Goal: Information Seeking & Learning: Learn about a topic

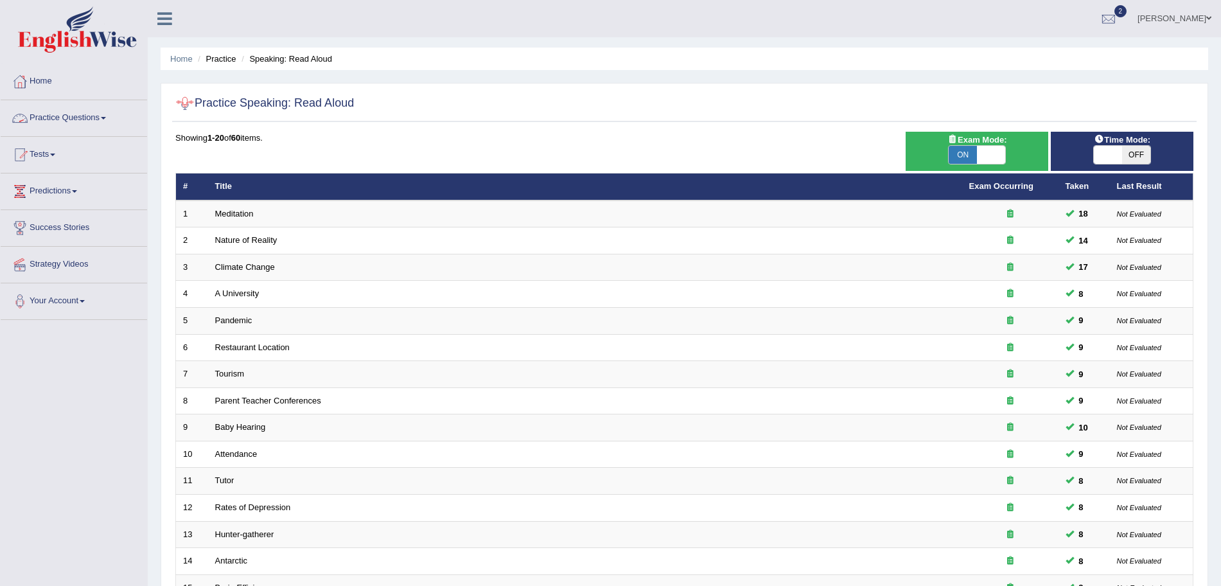
click at [85, 118] on link "Practice Questions" at bounding box center [74, 116] width 146 height 32
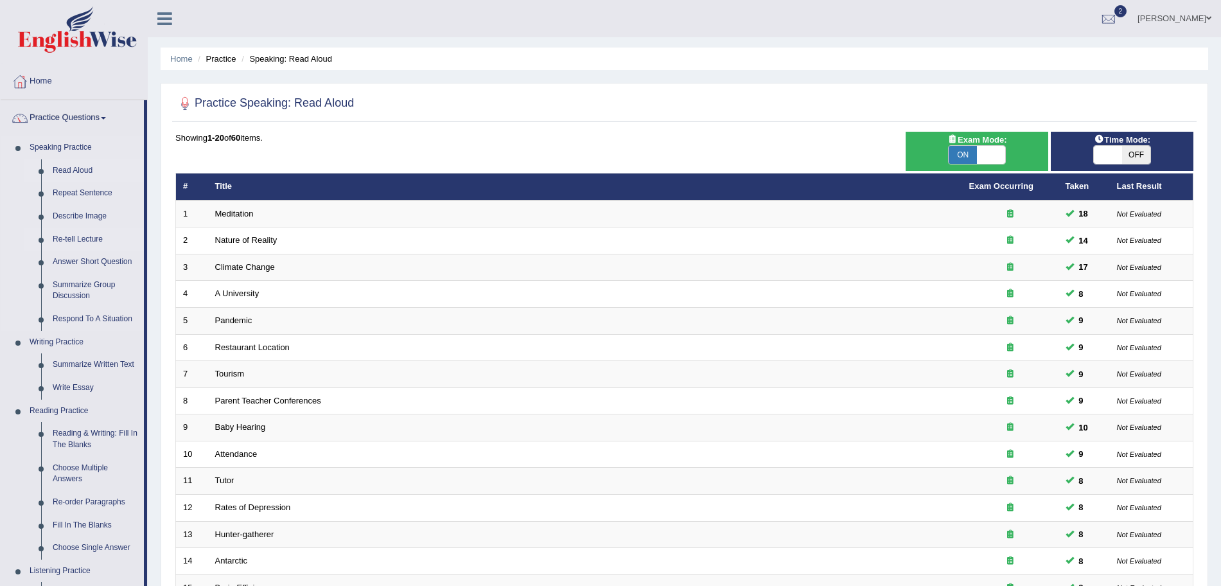
click at [78, 234] on link "Re-tell Lecture" at bounding box center [95, 239] width 97 height 23
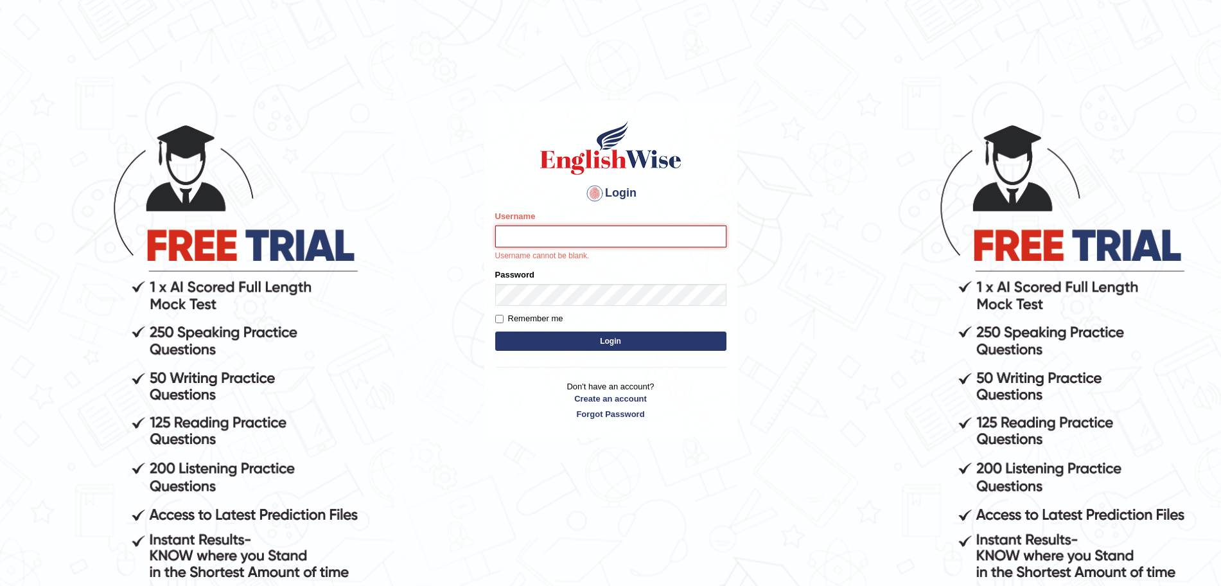
type input "surajshrestha100"
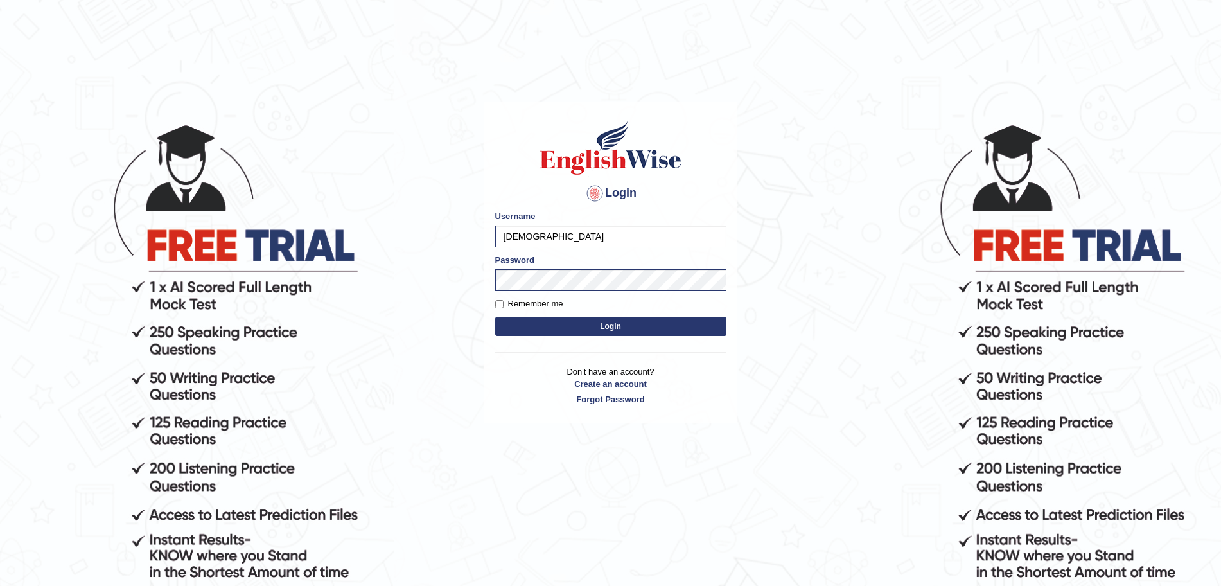
click at [590, 328] on button "Login" at bounding box center [610, 326] width 231 height 19
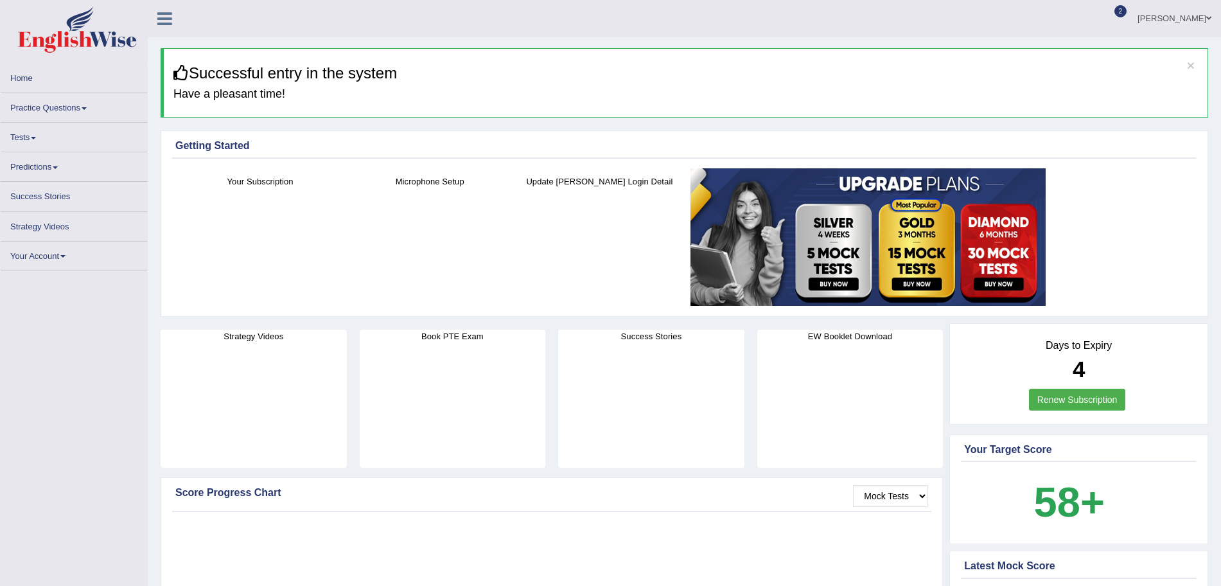
click at [80, 107] on link "Practice Questions" at bounding box center [74, 105] width 146 height 25
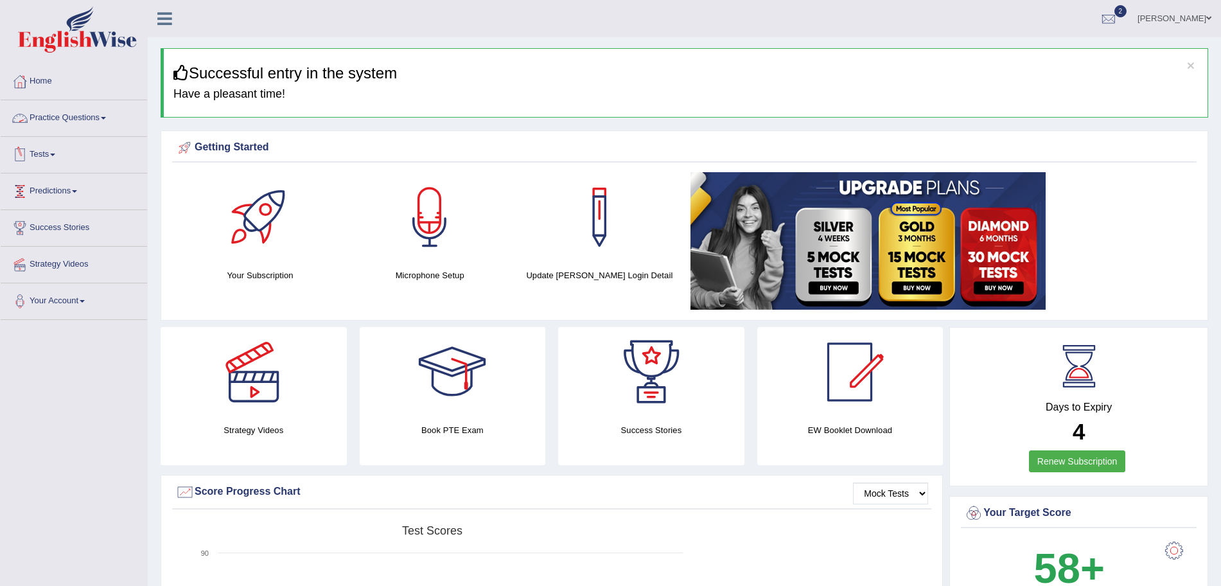
click at [96, 119] on link "Practice Questions" at bounding box center [74, 116] width 146 height 32
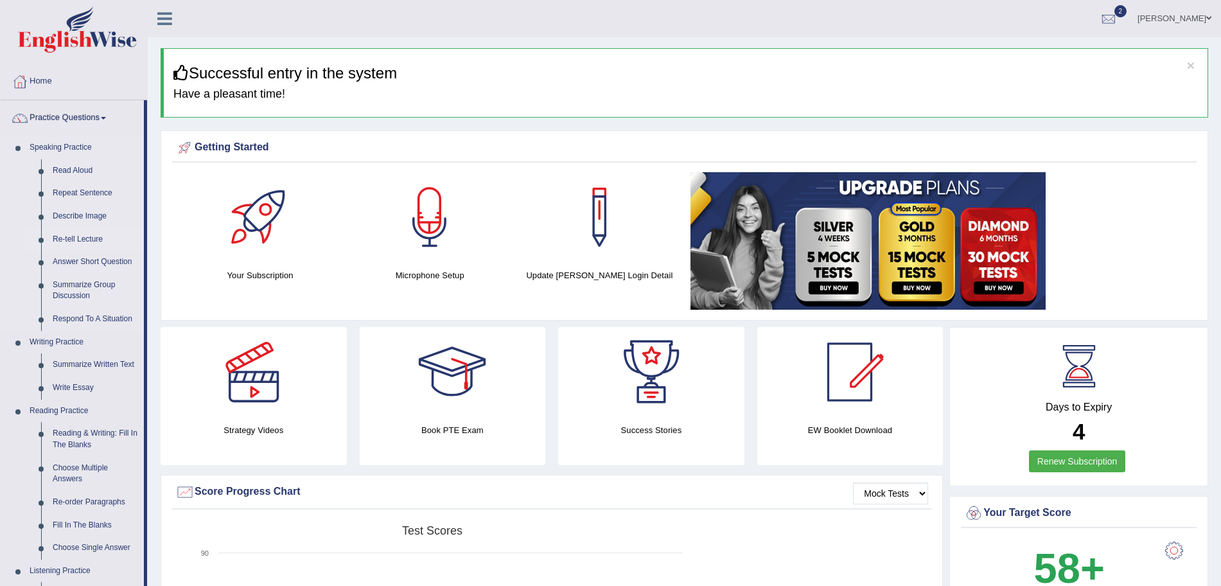
click at [71, 236] on link "Re-tell Lecture" at bounding box center [95, 239] width 97 height 23
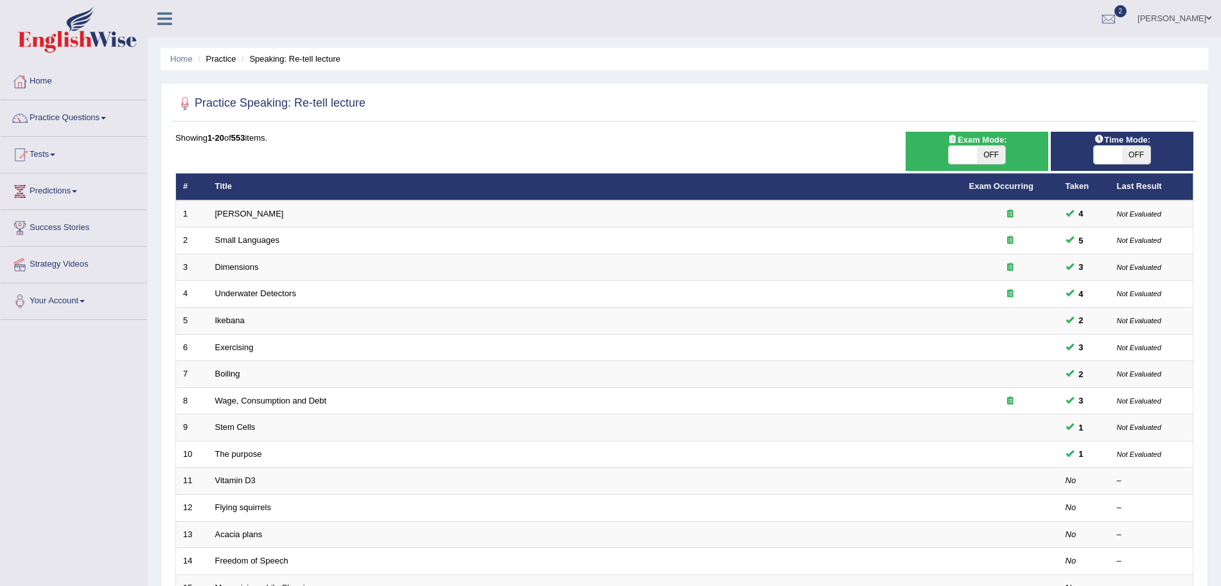
click at [980, 154] on span "OFF" at bounding box center [991, 155] width 28 height 18
checkbox input "true"
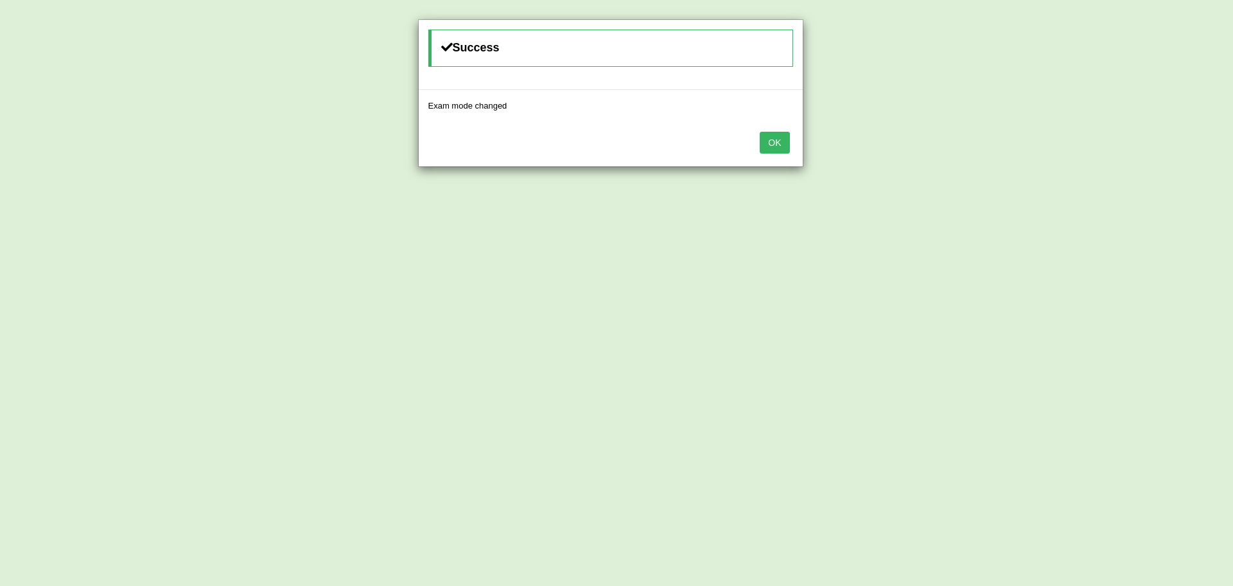
click at [779, 145] on button "OK" at bounding box center [775, 143] width 30 height 22
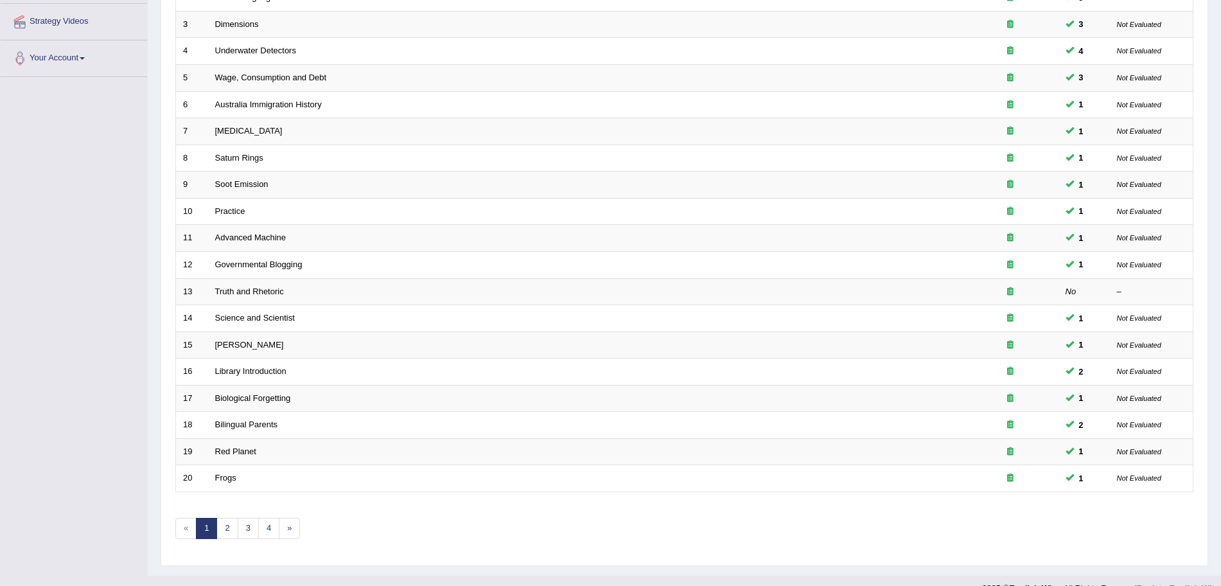
scroll to position [265, 0]
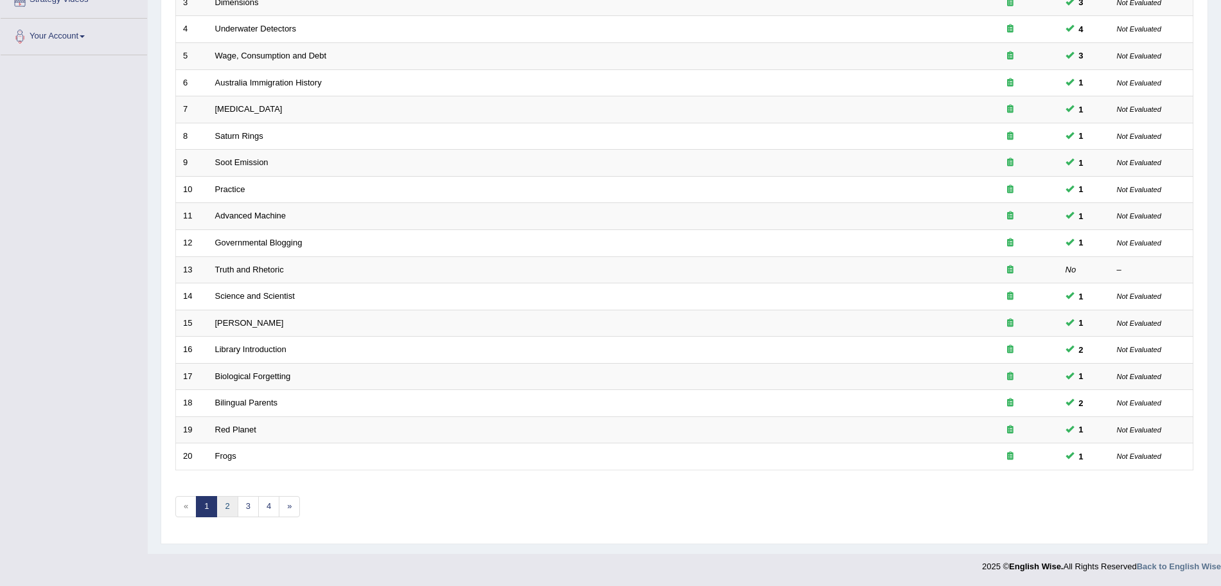
click at [224, 506] on link "2" at bounding box center [226, 506] width 21 height 21
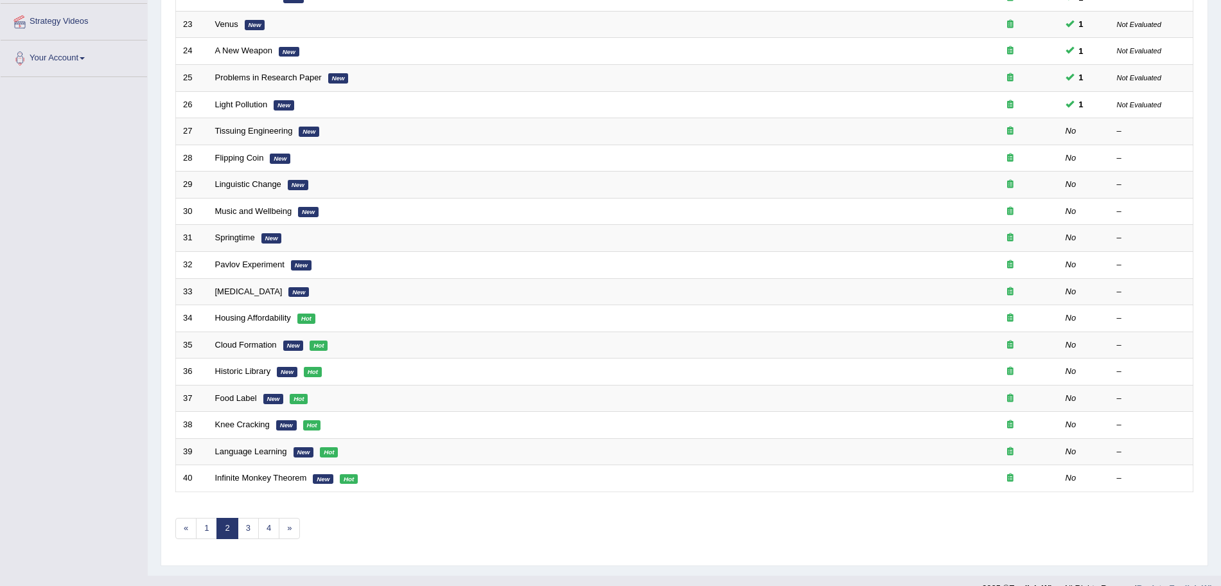
scroll to position [265, 0]
